Goal: Find specific fact: Find specific fact

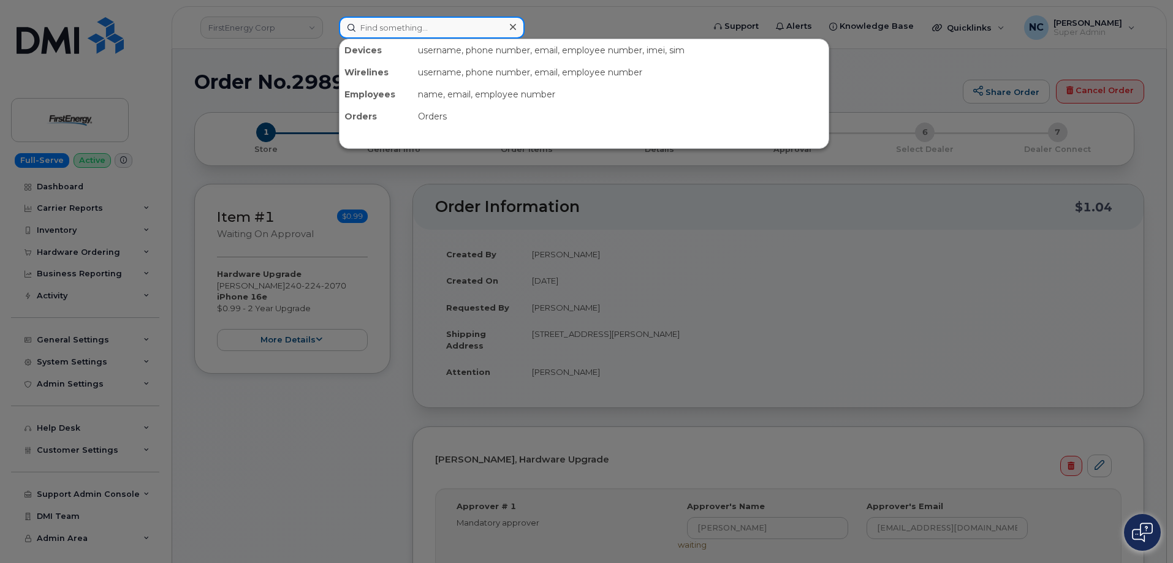
click at [470, 28] on input at bounding box center [432, 28] width 186 height 22
paste input "732-962-5670"
type input "732-962-5670"
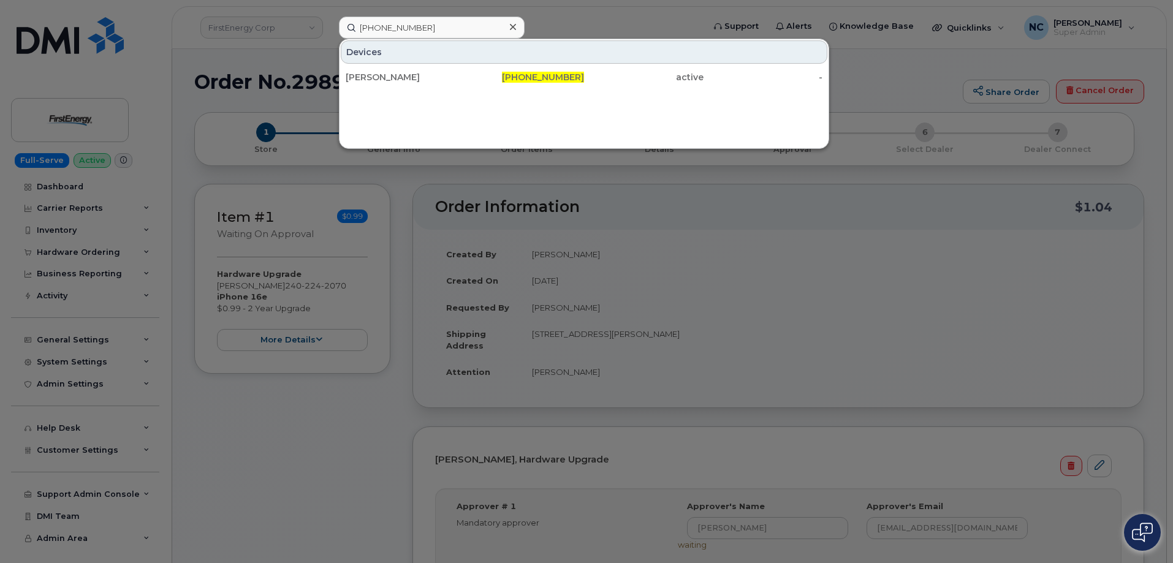
click at [584, 85] on div "732-962-5670" at bounding box center [643, 77] width 119 height 22
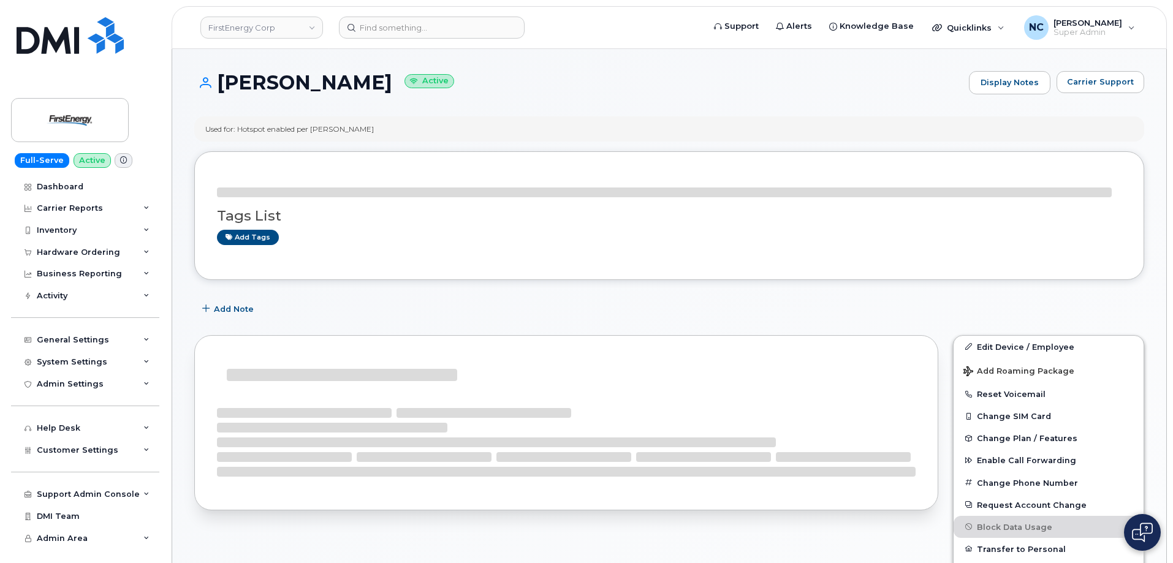
scroll to position [184, 0]
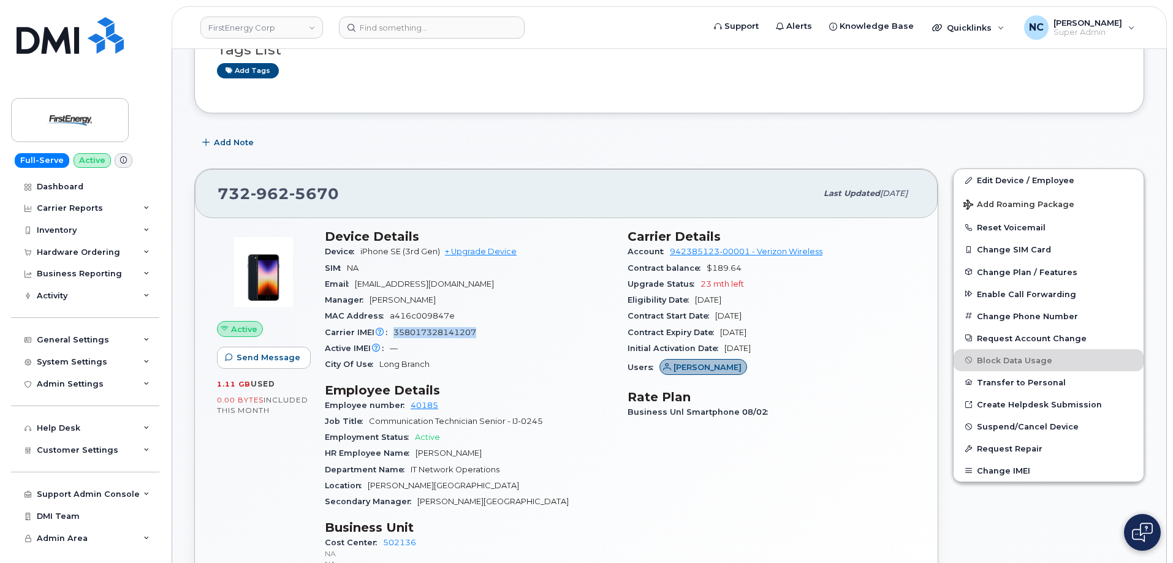
drag, startPoint x: 434, startPoint y: 330, endPoint x: 388, endPoint y: 331, distance: 45.3
click at [388, 331] on div "Carrier IMEI Carrier IMEI is reported during the last billing cycle or change o…" at bounding box center [469, 333] width 288 height 16
copy span "358017328141207"
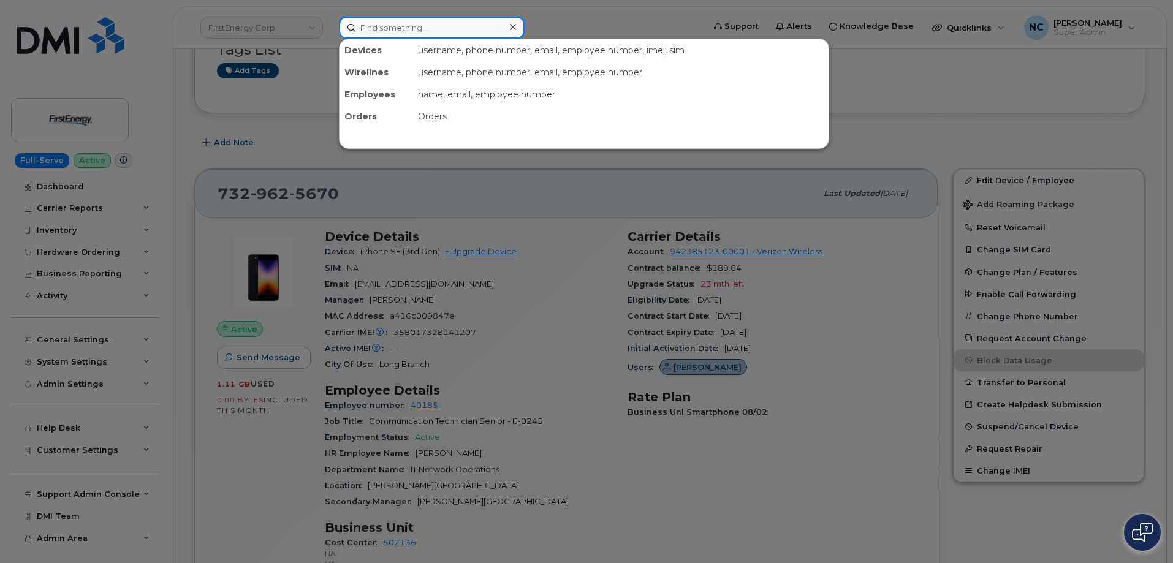
click at [415, 26] on input at bounding box center [432, 28] width 186 height 22
paste input "Masoma.Paiman"
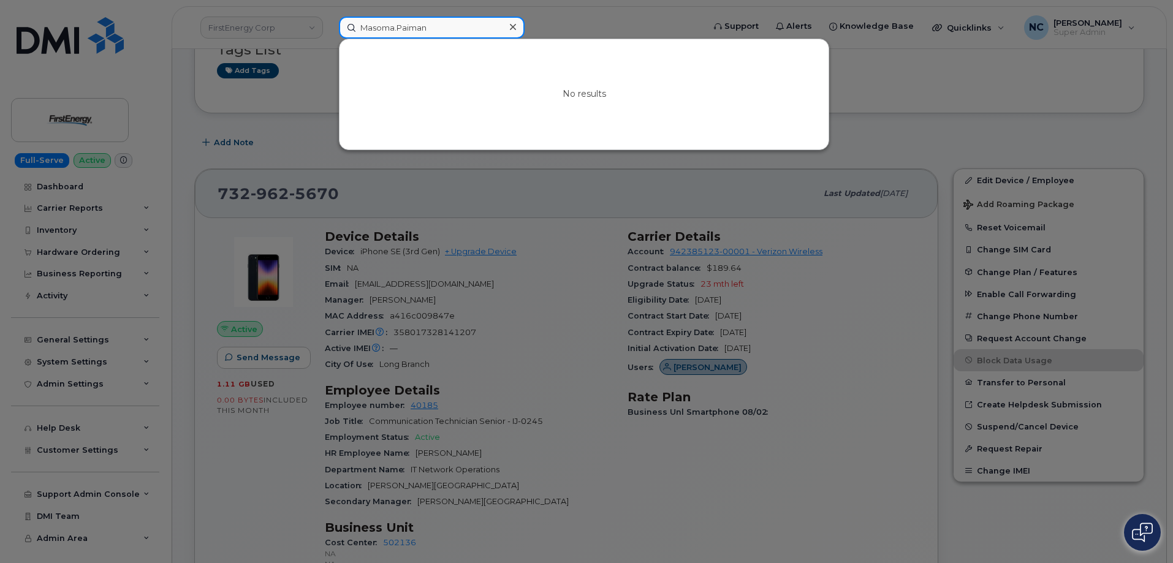
click at [396, 27] on input "Masoma.Paiman" at bounding box center [432, 28] width 186 height 22
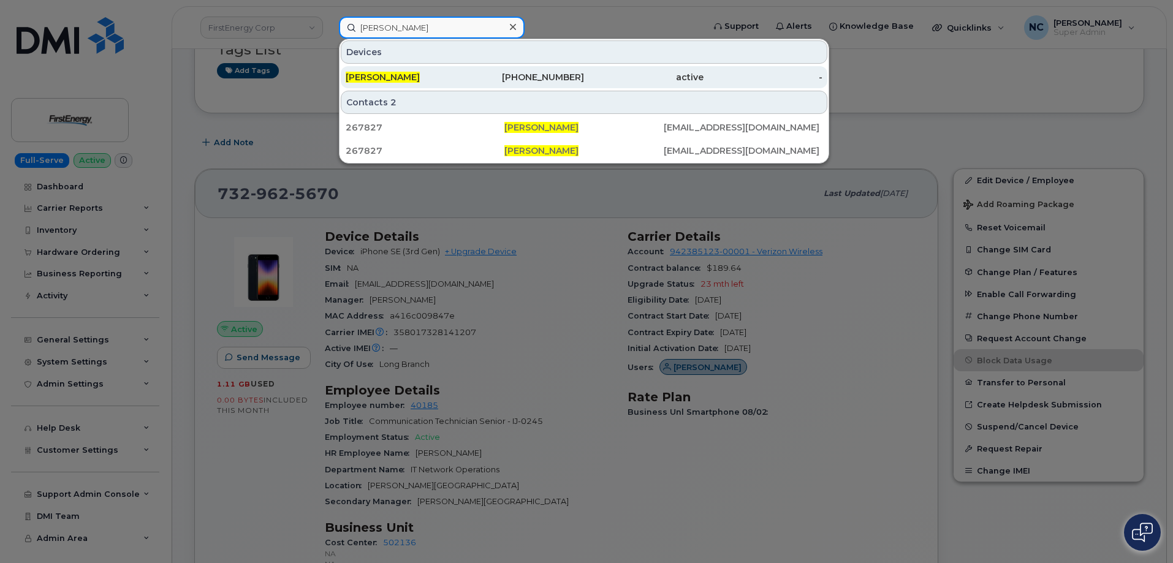
type input "Masoma Paiman"
click at [420, 78] on span "MASOMA PAIMAN" at bounding box center [383, 77] width 74 height 11
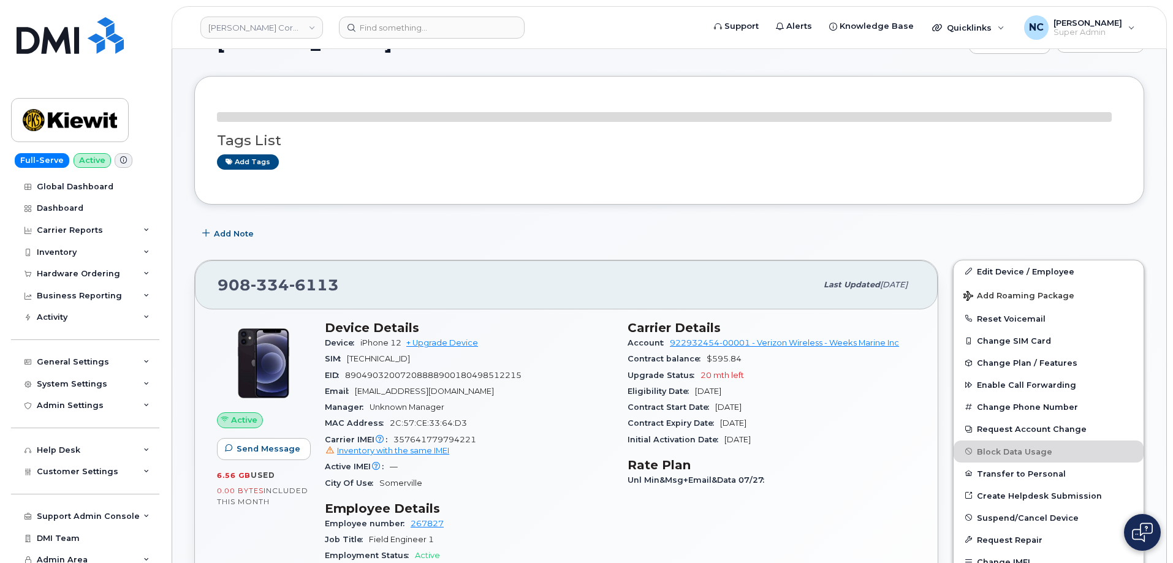
scroll to position [123, 0]
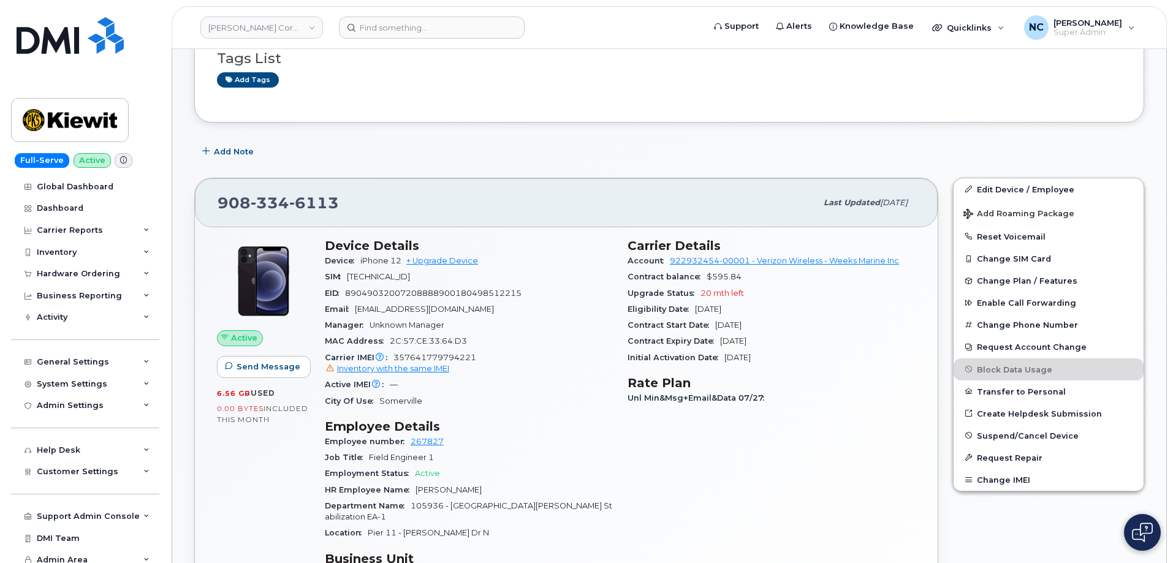
drag, startPoint x: 327, startPoint y: 192, endPoint x: 331, endPoint y: 198, distance: 6.6
click at [330, 197] on div "908 334 6113" at bounding box center [517, 203] width 599 height 26
drag, startPoint x: 336, startPoint y: 202, endPoint x: 219, endPoint y: 205, distance: 116.5
click at [219, 205] on span "908 334 6113" at bounding box center [278, 203] width 121 height 18
copy span "908 334 6113"
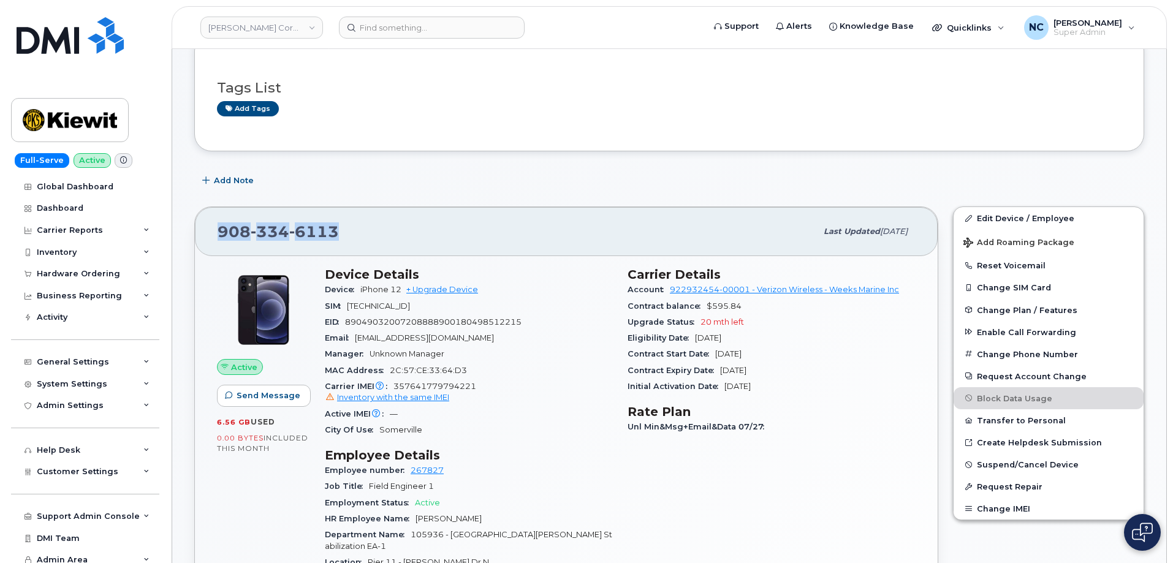
scroll to position [61, 0]
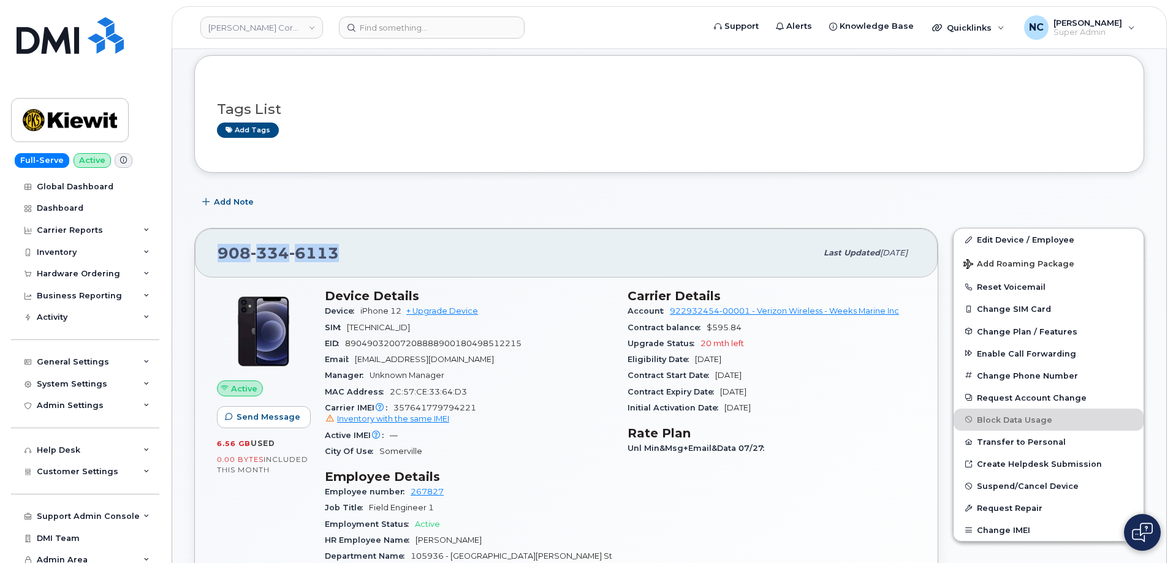
copy span "908 334 6113"
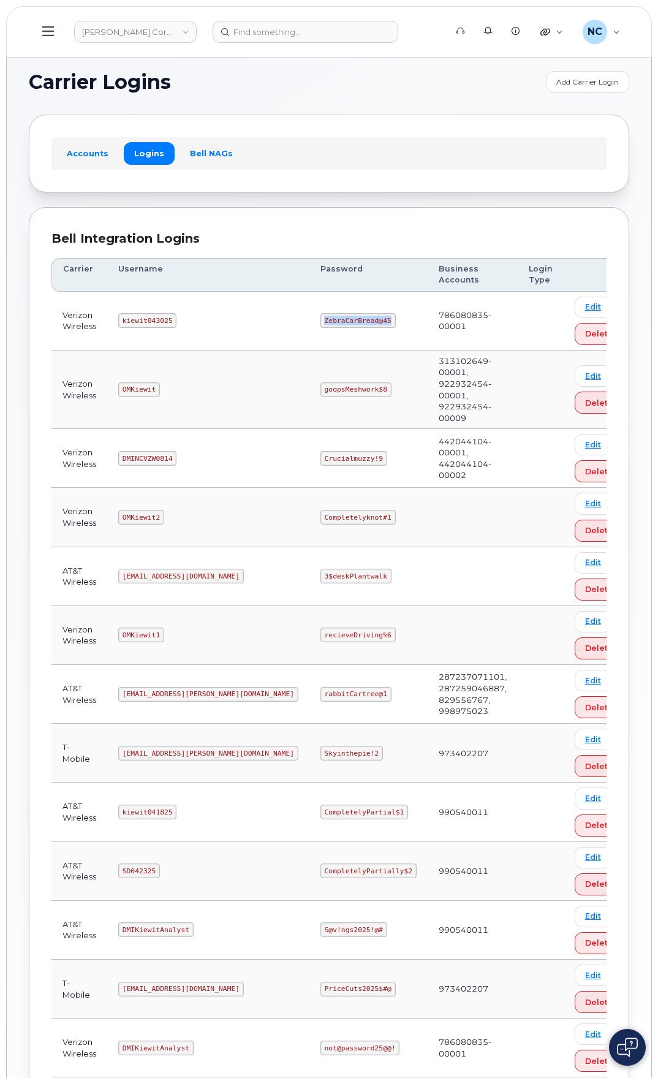
drag, startPoint x: 334, startPoint y: 322, endPoint x: 245, endPoint y: 319, distance: 88.9
click at [245, 350] on tr "Verizon Wireless kiewit043025 ZebraCarBread@45 786080835-00001 Edit Delete" at bounding box center [342, 389] width 583 height 78
copy tr "ZebraCarBread@45"
click at [119, 321] on td "kiewit043025" at bounding box center [208, 321] width 202 height 59
drag, startPoint x: 117, startPoint y: 319, endPoint x: 202, endPoint y: 319, distance: 84.6
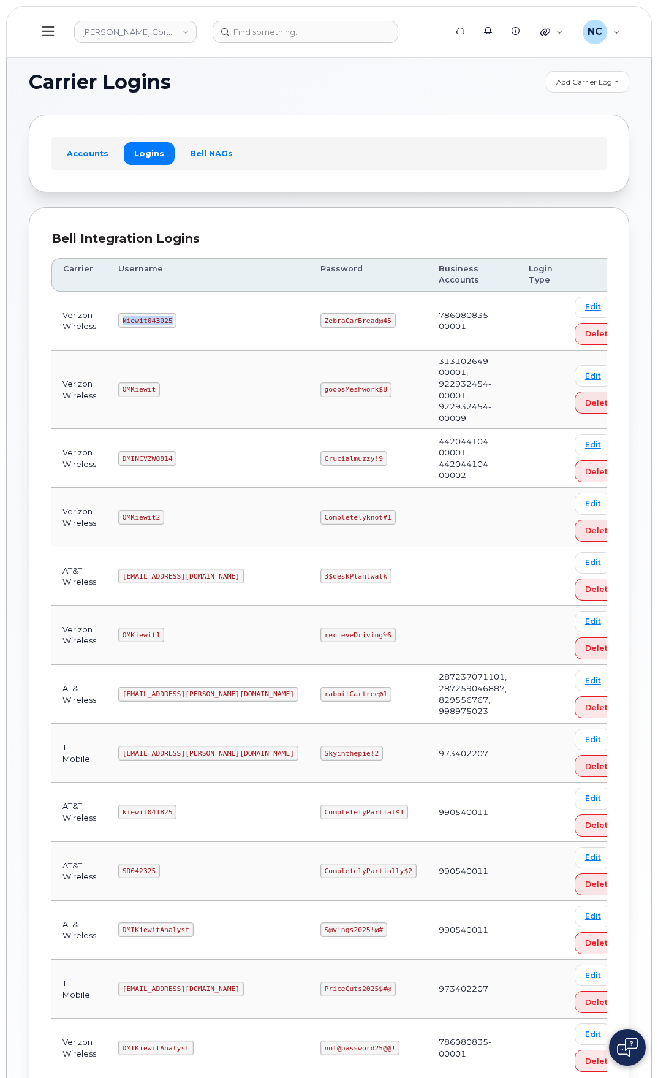
click at [202, 319] on td "kiewit043025" at bounding box center [208, 321] width 202 height 59
copy code "kiewit043025"
drag, startPoint x: 339, startPoint y: 312, endPoint x: 262, endPoint y: 325, distance: 77.6
click at [309, 325] on td "ZebraCarBread@45" at bounding box center [368, 321] width 118 height 59
copy code "ZebraCarBread@45"
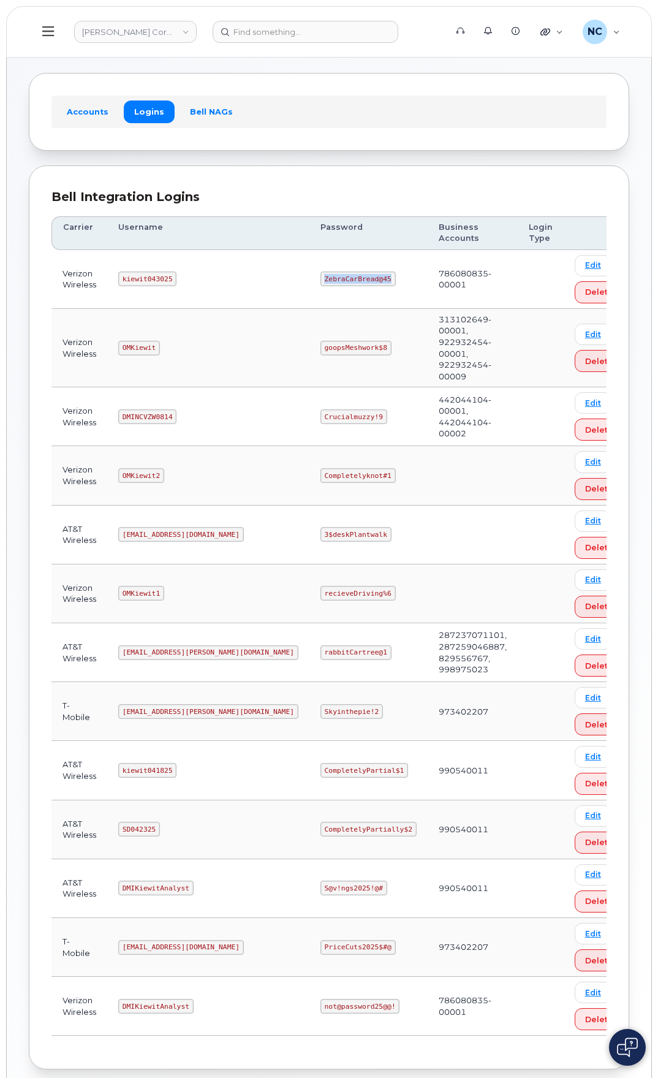
scroll to position [85, 0]
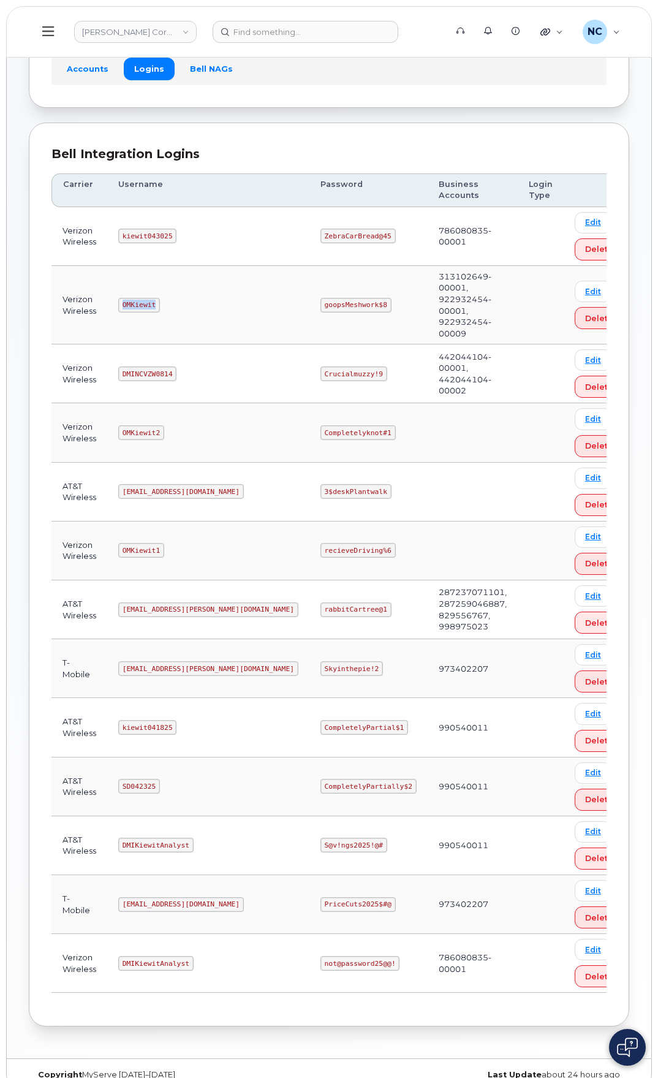
drag, startPoint x: 174, startPoint y: 297, endPoint x: 100, endPoint y: 297, distance: 73.5
click at [100, 344] on tr "Verizon Wireless OMKiewit goopsMeshwork$8 313102649-00001, 922932454-00001, 922…" at bounding box center [342, 373] width 583 height 59
copy tr "OMKiewit"
drag, startPoint x: 335, startPoint y: 293, endPoint x: 271, endPoint y: 295, distance: 63.7
click at [309, 295] on td "goopsMeshwork$8" at bounding box center [368, 305] width 118 height 78
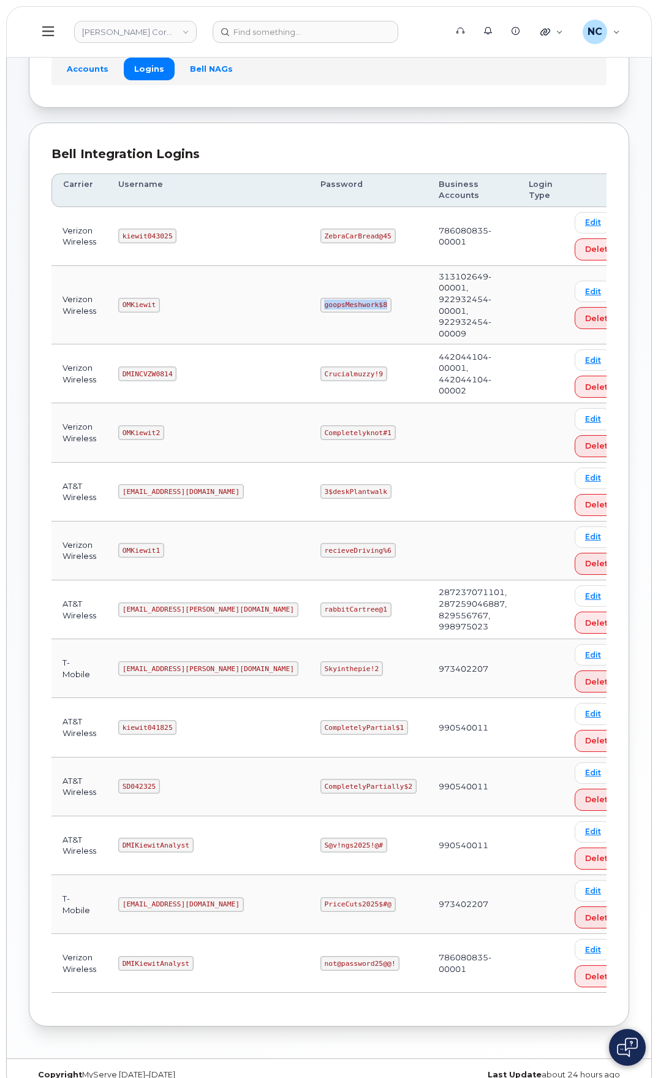
copy code "goopsMeshwork$8"
